Goal: Find specific page/section: Find specific page/section

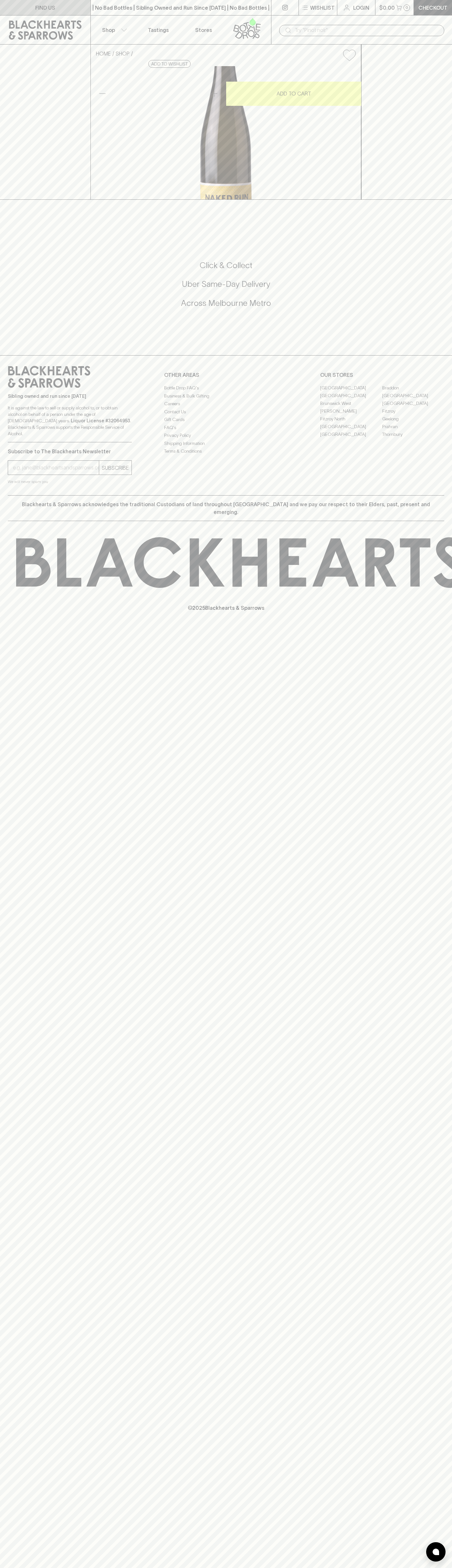
click at [66, 9] on link "FIND US" at bounding box center [45, 8] width 91 height 15
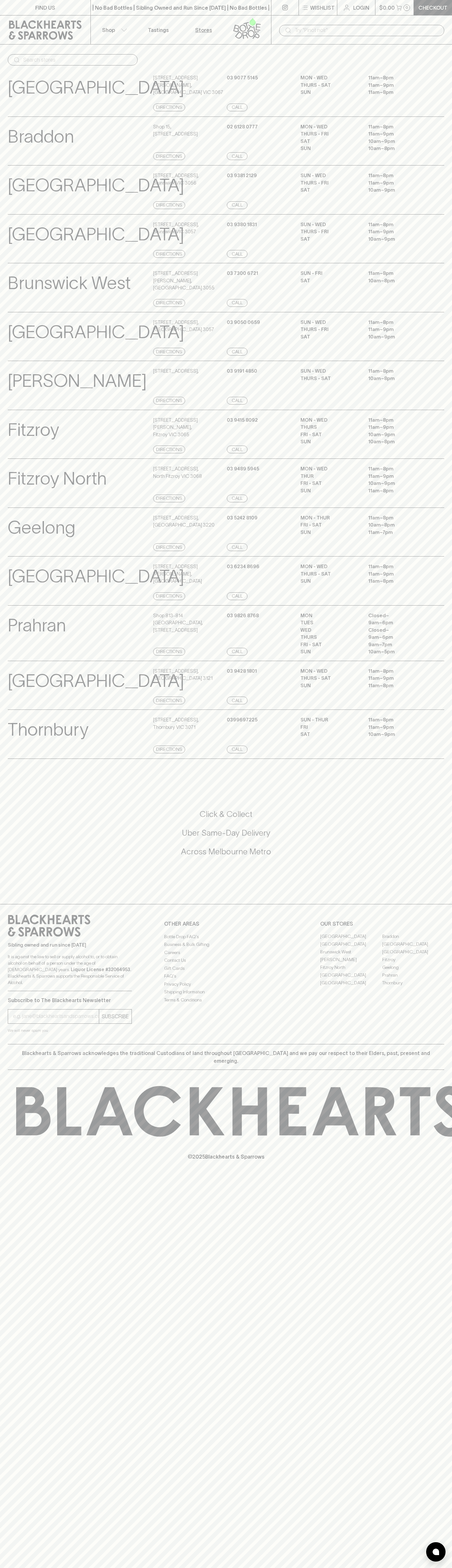
click at [451, 1404] on html "FIND US | No Bad Bottles | Sibling Owned and Run Since 2006 | No Bad Bottles | …" at bounding box center [226, 784] width 452 height 1568
click at [211, 1568] on html "FIND US | No Bad Bottles | Sibling Owned and Run Since 2006 | No Bad Bottles | …" at bounding box center [226, 784] width 452 height 1568
click at [9, 443] on p "Fitzroy" at bounding box center [33, 430] width 52 height 27
